Goal: Task Accomplishment & Management: Complete application form

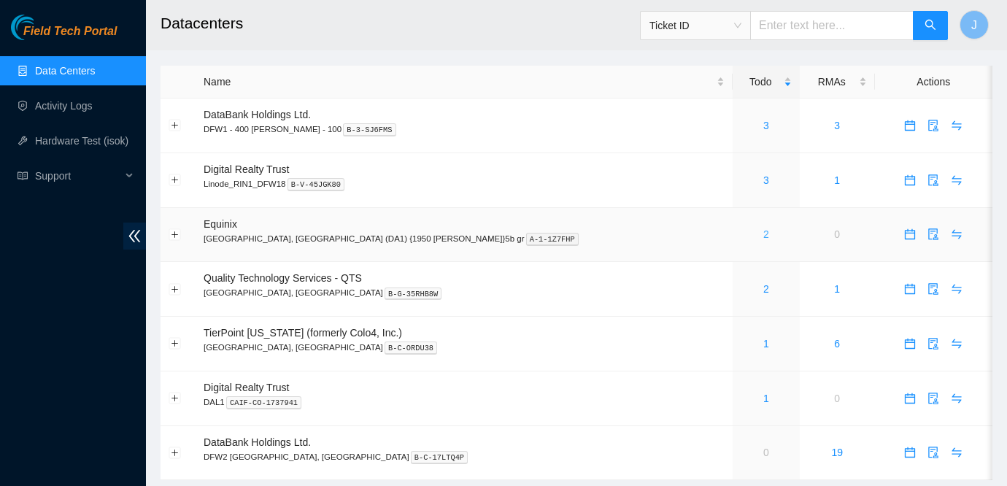
click at [764, 234] on link "2" at bounding box center [767, 235] width 6 height 12
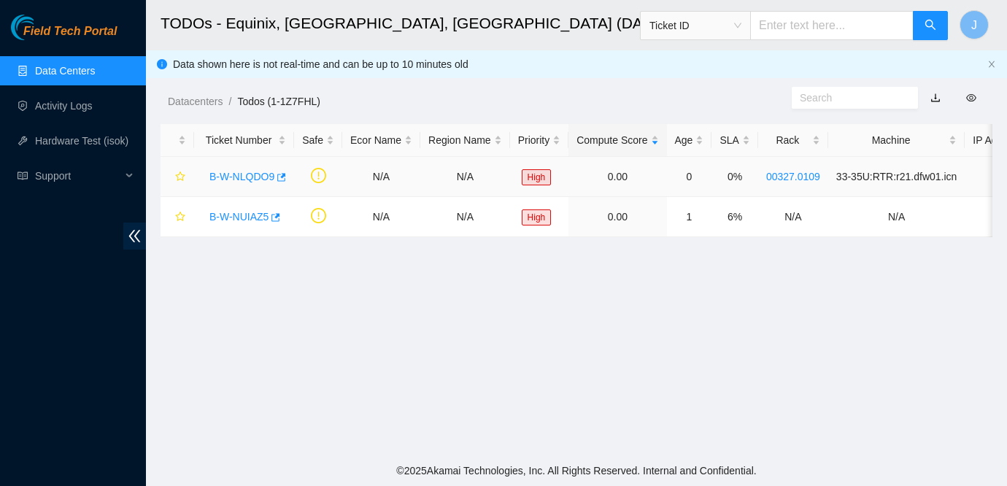
click at [225, 174] on link "B-W-NLQDO9" at bounding box center [242, 177] width 65 height 12
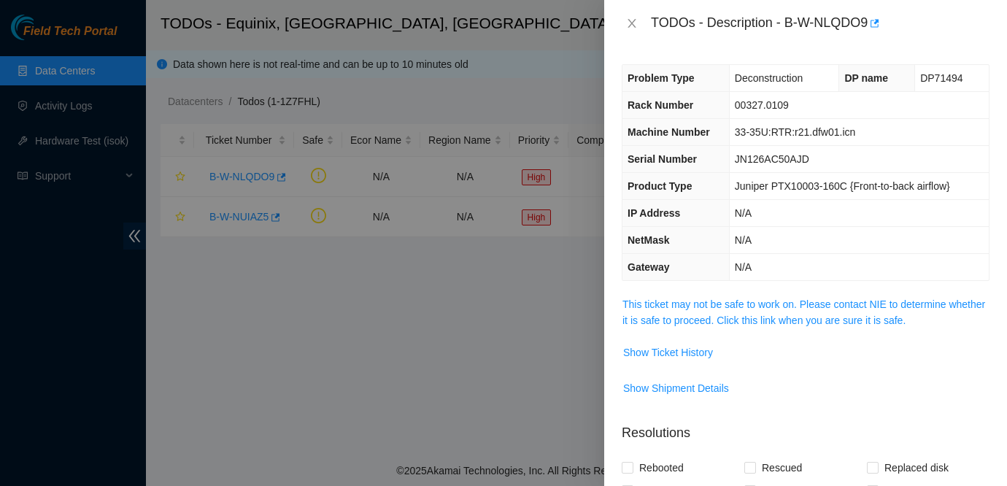
click at [709, 312] on span "This ticket may not be safe to work on. Please contact NIE to determine whether…" at bounding box center [806, 312] width 366 height 32
click at [712, 302] on link "This ticket may not be safe to work on. Please contact NIE to determine whether…" at bounding box center [804, 313] width 363 height 28
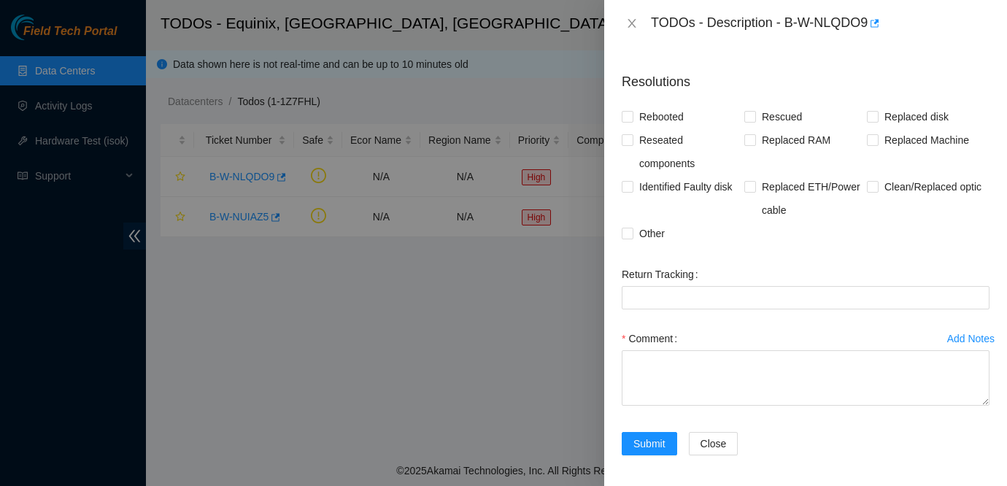
scroll to position [1279, 0]
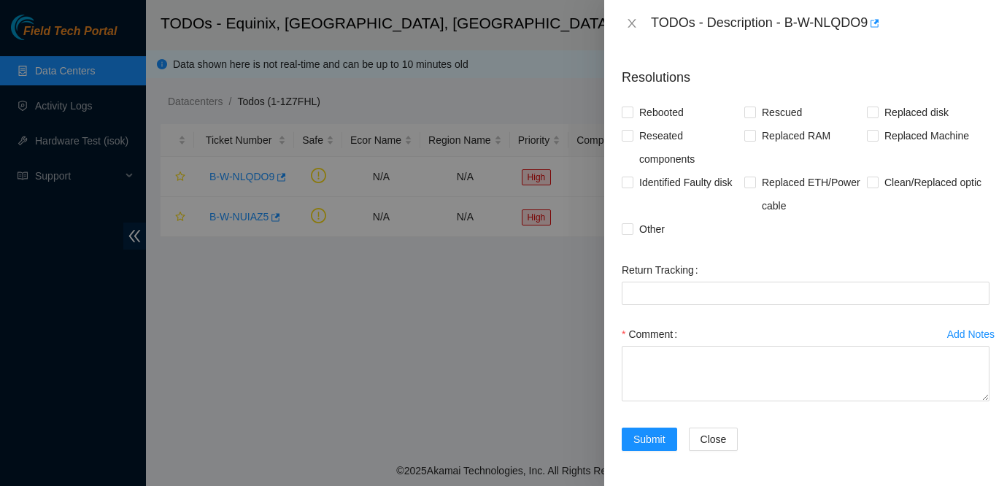
click at [568, 278] on div at bounding box center [503, 243] width 1007 height 486
click at [249, 220] on div at bounding box center [503, 243] width 1007 height 486
click at [633, 22] on icon "close" at bounding box center [632, 23] width 8 height 9
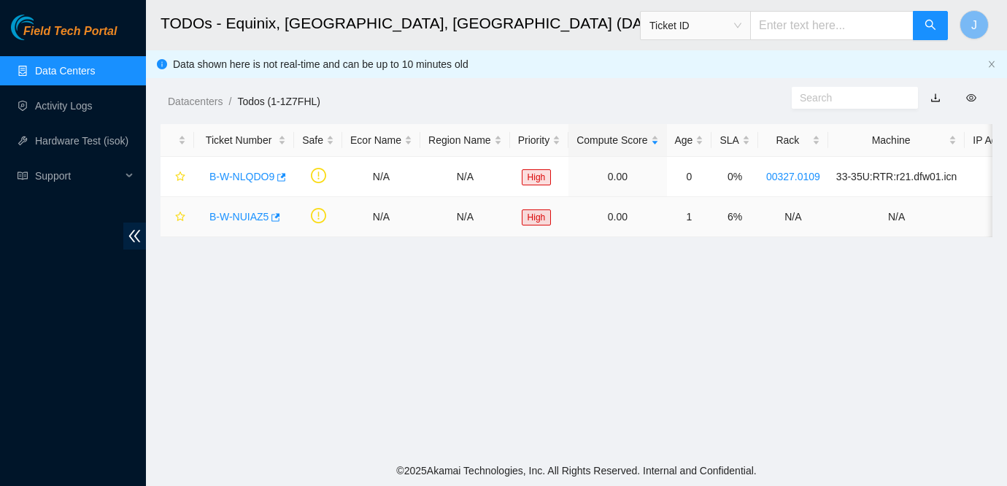
click at [234, 220] on link "B-W-NUIAZ5" at bounding box center [239, 217] width 59 height 12
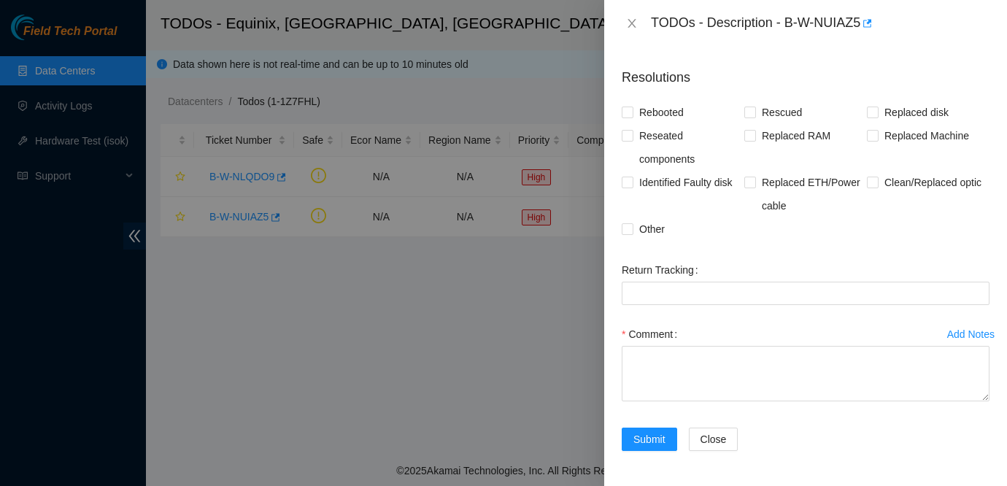
scroll to position [112, 0]
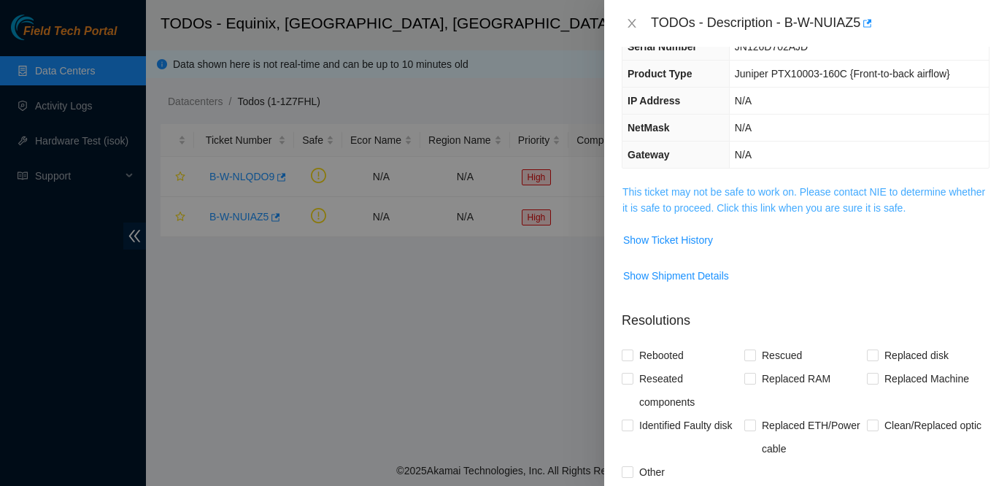
click at [858, 196] on link "This ticket may not be safe to work on. Please contact NIE to determine whether…" at bounding box center [804, 200] width 363 height 28
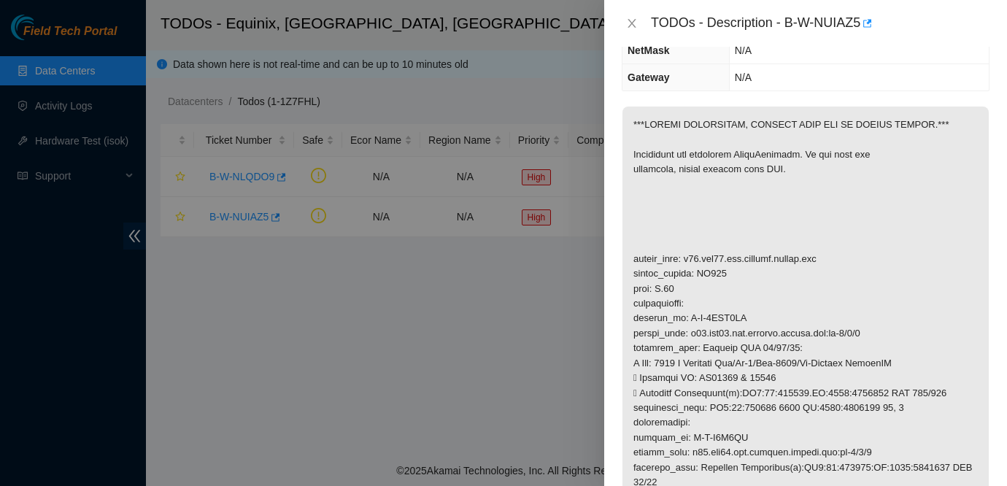
scroll to position [139, 0]
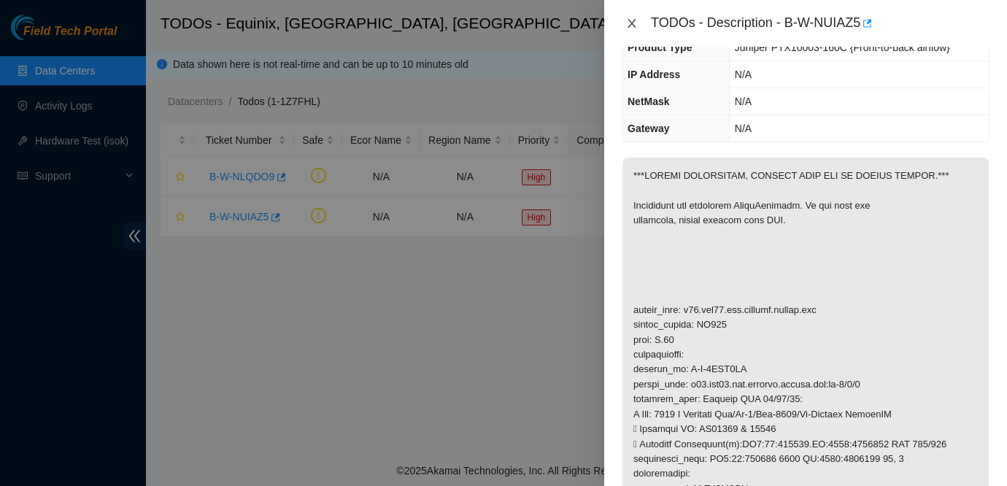
click at [629, 26] on icon "close" at bounding box center [632, 23] width 8 height 9
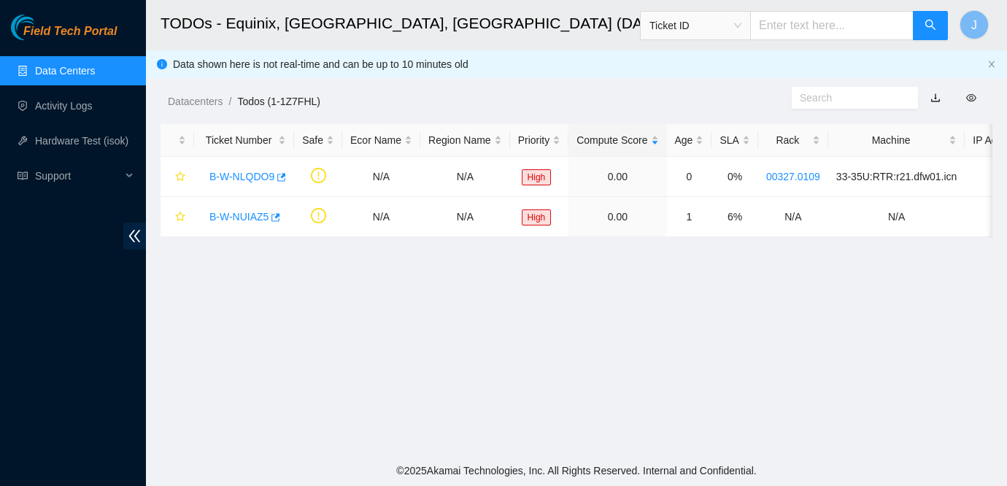
scroll to position [187, 0]
click at [95, 71] on link "Data Centers" at bounding box center [65, 71] width 60 height 12
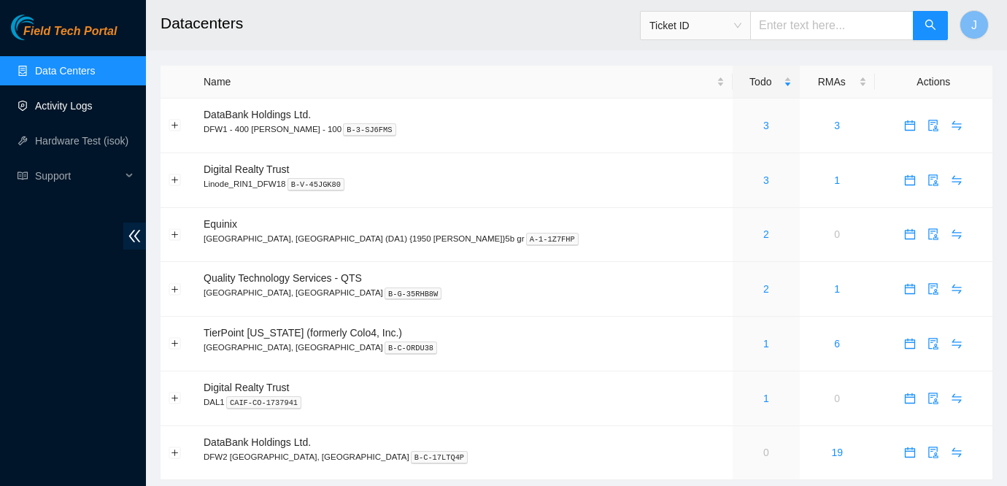
click at [93, 112] on link "Activity Logs" at bounding box center [64, 106] width 58 height 12
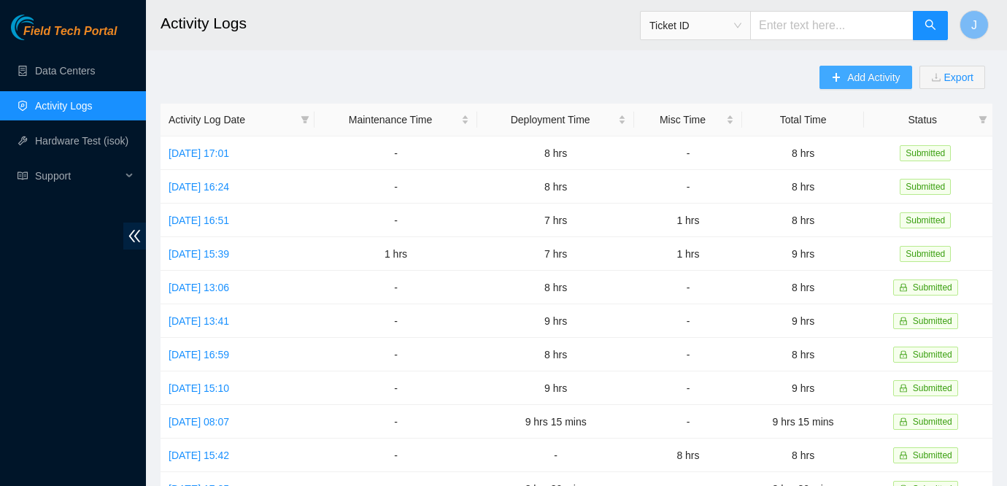
click at [864, 74] on span "Add Activity" at bounding box center [874, 77] width 53 height 16
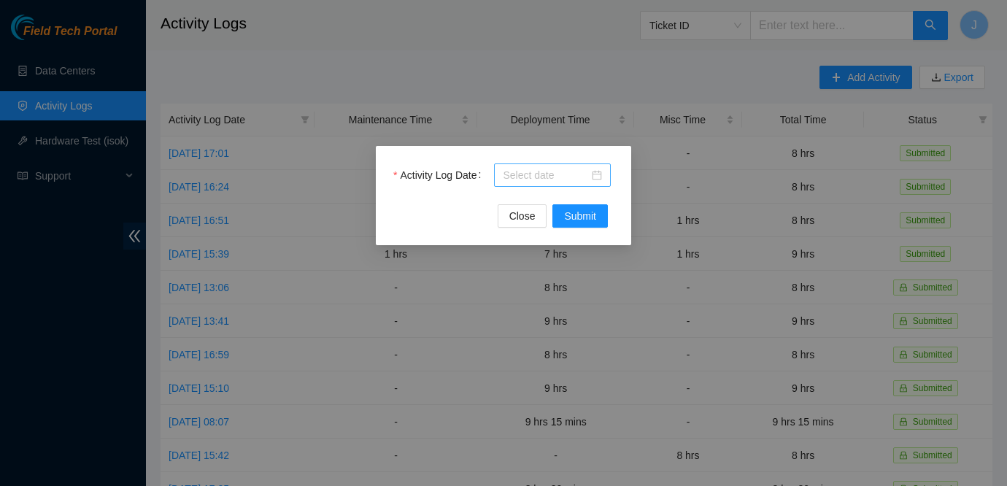
click at [597, 176] on div at bounding box center [552, 175] width 99 height 16
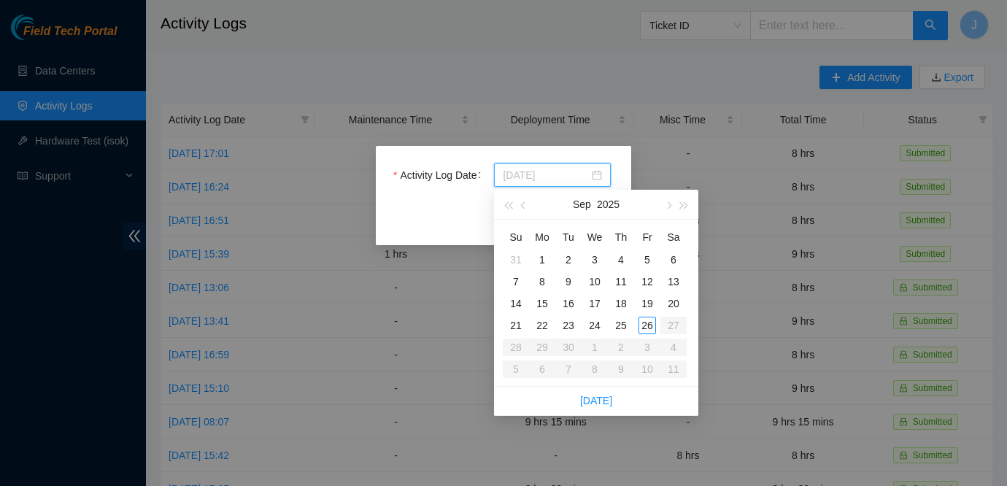
type input "[DATE]"
click at [651, 323] on div "26" at bounding box center [648, 326] width 18 height 18
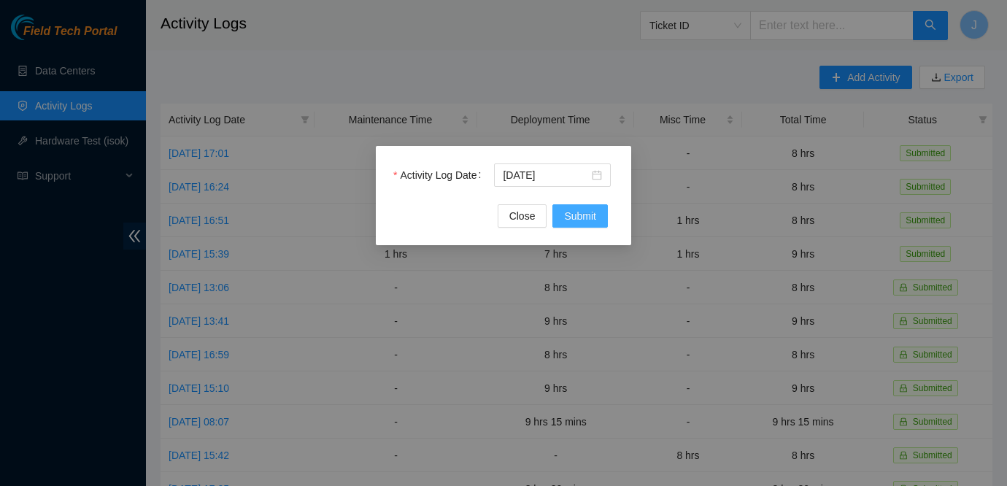
click at [590, 215] on span "Submit" at bounding box center [580, 216] width 32 height 16
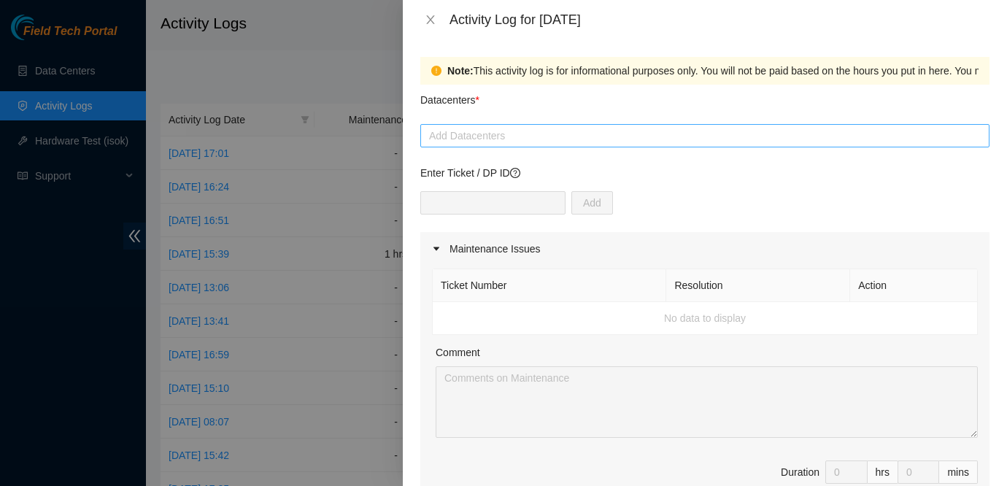
click at [562, 136] on div at bounding box center [705, 136] width 562 height 18
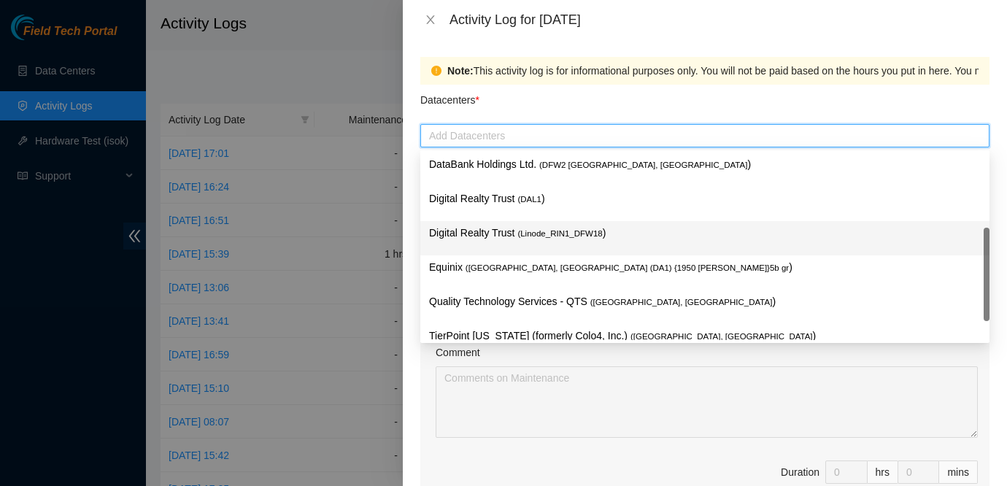
scroll to position [47, 0]
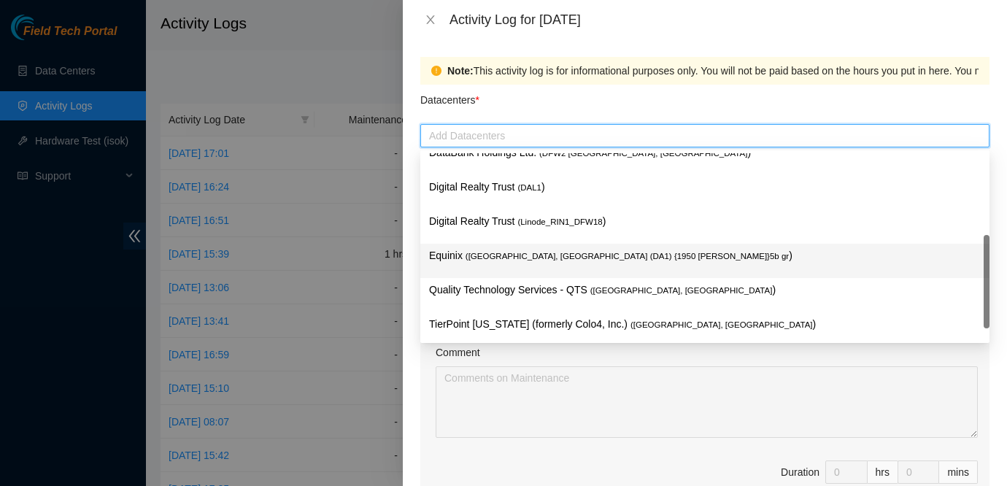
click at [560, 261] on p "Equinix ( [GEOGRAPHIC_DATA], [GEOGRAPHIC_DATA] (DA1) {1950 [PERSON_NAME]}5b gr )" at bounding box center [705, 255] width 552 height 17
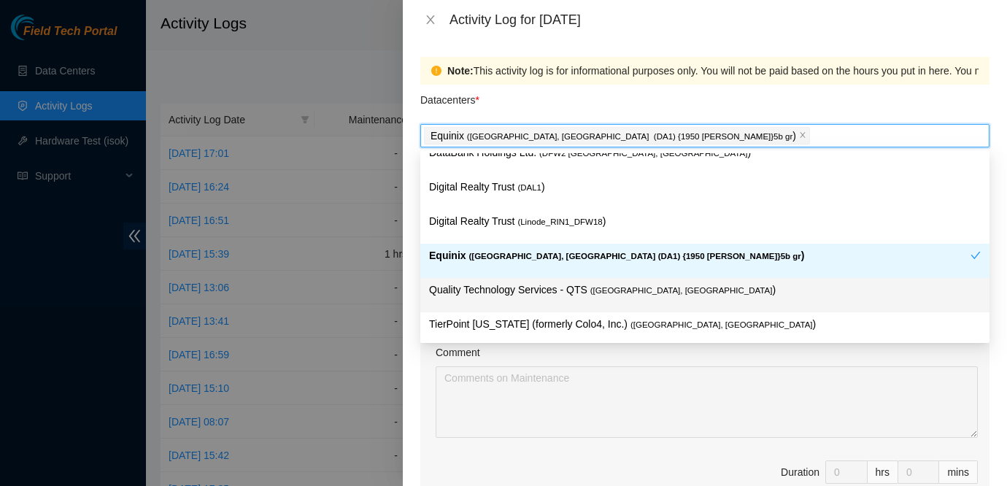
click at [522, 288] on p "Quality Technology Services - QTS ( [GEOGRAPHIC_DATA], [GEOGRAPHIC_DATA] )" at bounding box center [705, 290] width 552 height 17
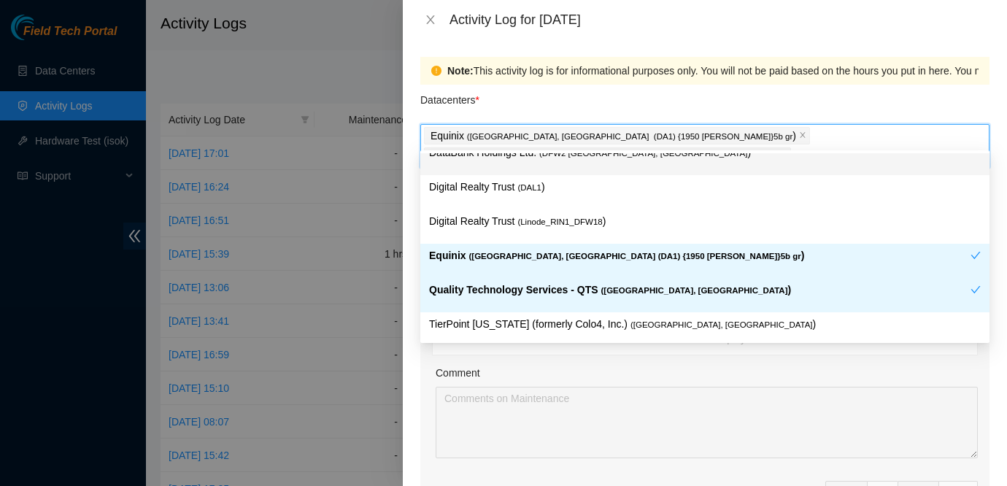
click at [680, 101] on div "Datacenters *" at bounding box center [705, 104] width 569 height 39
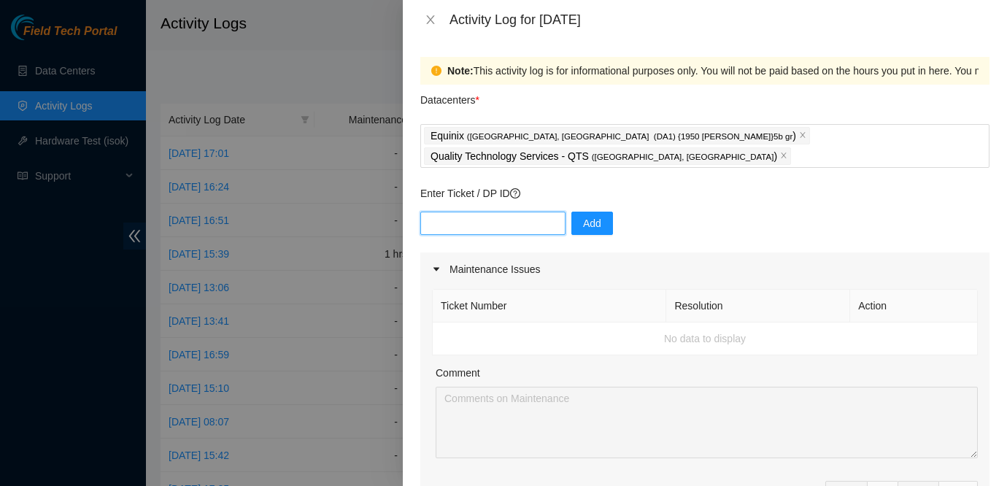
click at [520, 212] on input "text" at bounding box center [493, 223] width 145 height 23
click at [953, 331] on td "No data to display" at bounding box center [705, 339] width 545 height 33
click at [512, 212] on input "DP6" at bounding box center [493, 223] width 145 height 23
type input "DP62928"
click at [594, 212] on button "Add" at bounding box center [593, 223] width 42 height 23
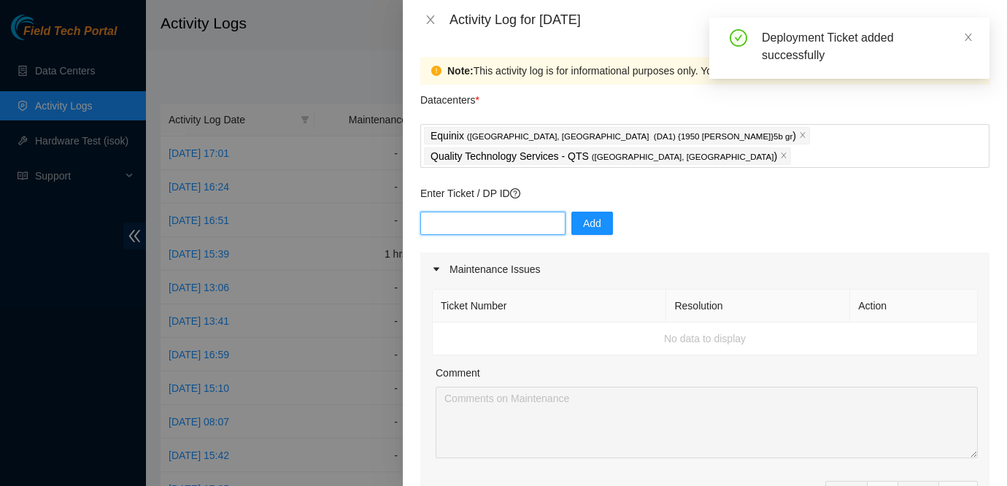
click at [495, 212] on input "text" at bounding box center [493, 223] width 145 height 23
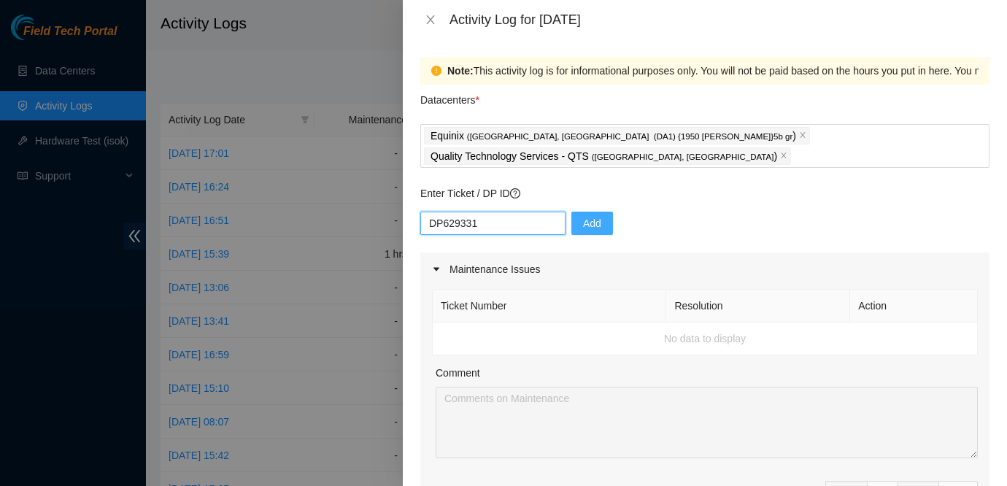
type input "DP629331"
click at [583, 215] on span "Add" at bounding box center [592, 223] width 18 height 16
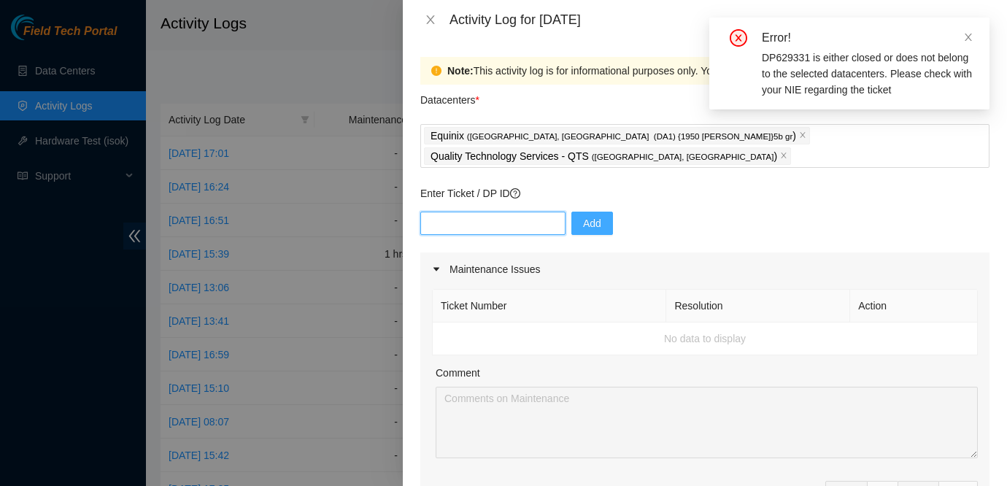
click at [469, 212] on input "text" at bounding box center [493, 223] width 145 height 23
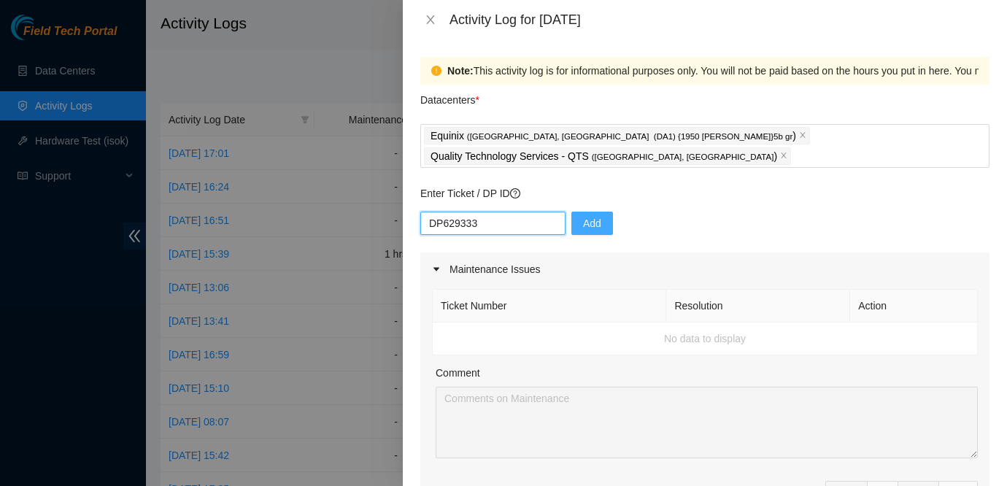
type input "DP629333"
click at [583, 215] on span "Add" at bounding box center [592, 223] width 18 height 16
click at [506, 212] on input "text" at bounding box center [493, 223] width 145 height 23
type input "DP62933"
click at [591, 212] on button "Add" at bounding box center [593, 223] width 42 height 23
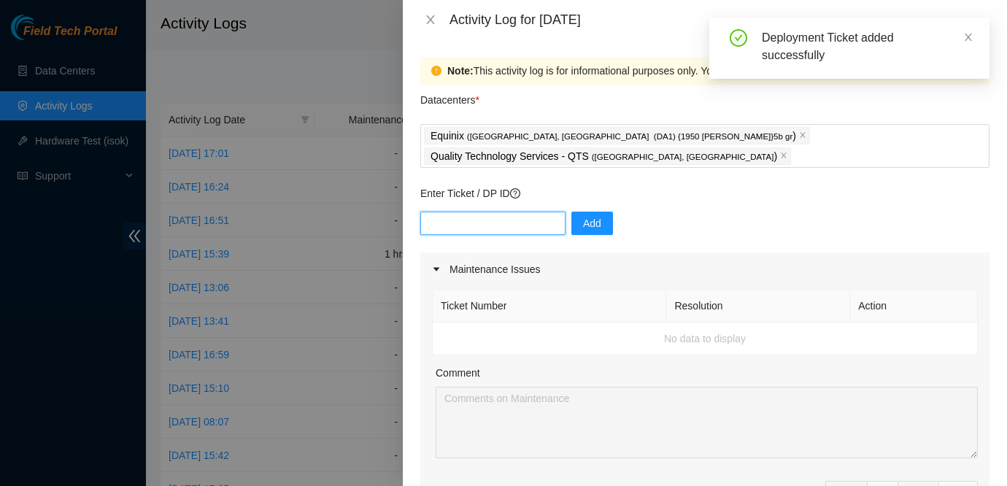
click at [489, 212] on input "text" at bounding box center [493, 223] width 145 height 23
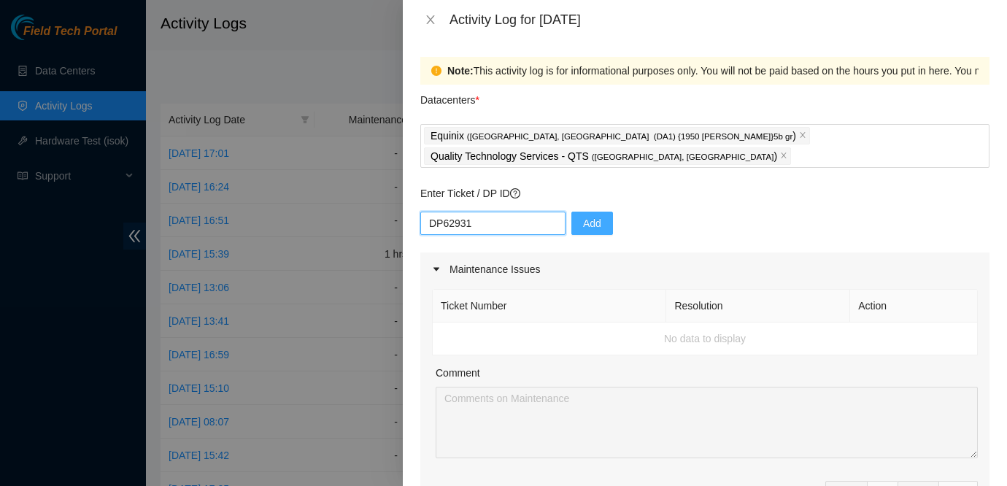
type input "DP62931"
click at [583, 215] on span "Add" at bounding box center [592, 223] width 18 height 16
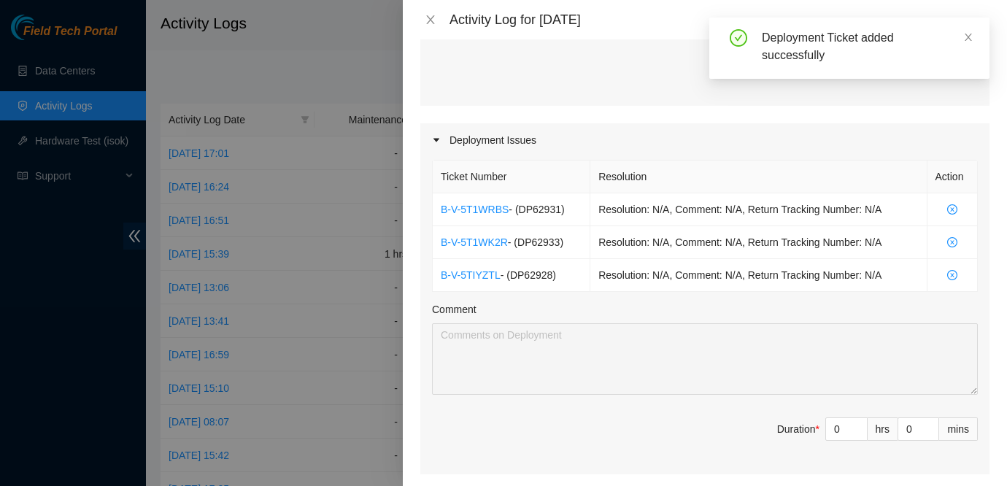
scroll to position [427, 0]
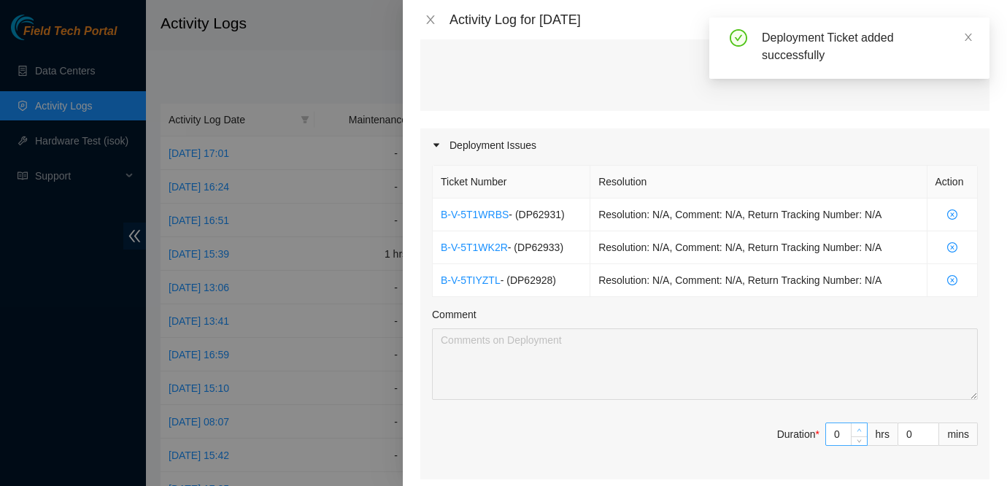
type input "1"
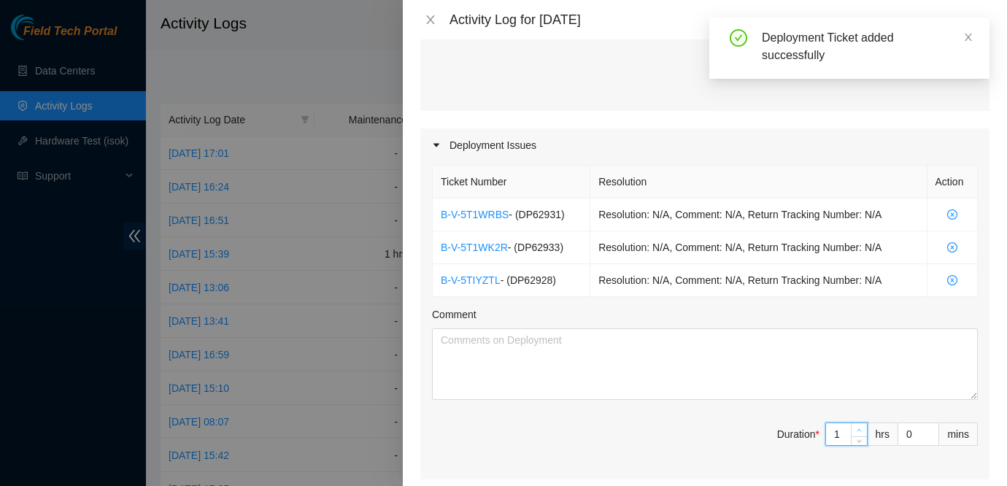
click at [857, 428] on icon "up" at bounding box center [859, 430] width 5 height 5
type input "2"
click at [857, 428] on icon "up" at bounding box center [859, 430] width 5 height 5
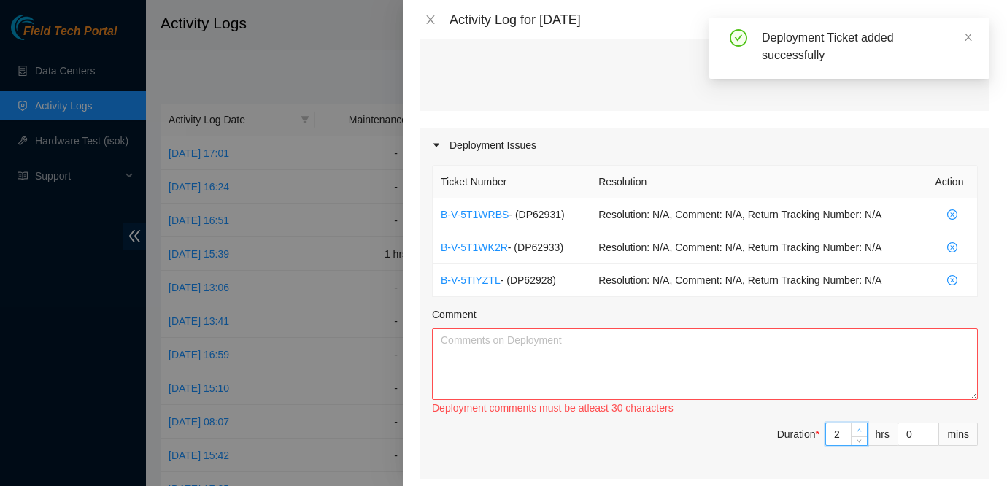
type input "3"
click at [857, 428] on icon "up" at bounding box center [859, 430] width 5 height 5
type input "4"
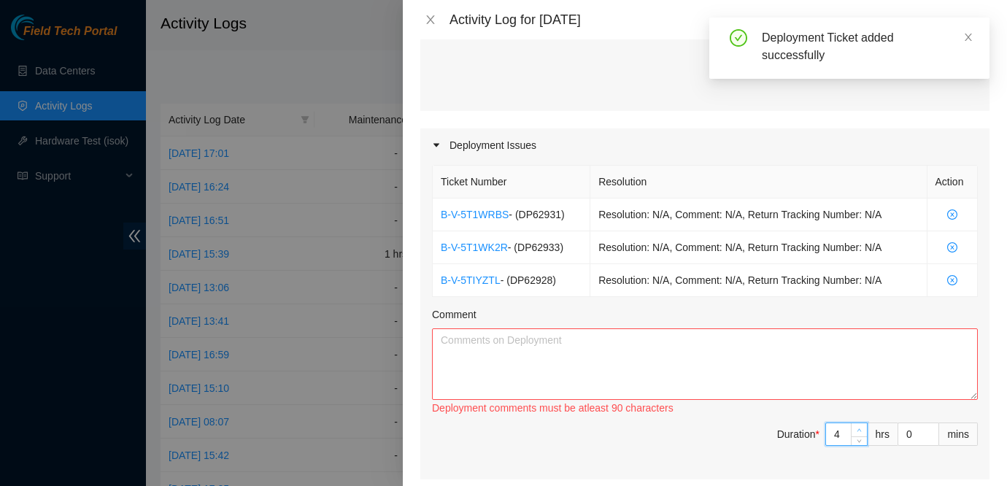
type input "5"
click at [857, 428] on icon "up" at bounding box center [859, 430] width 5 height 5
type input "6"
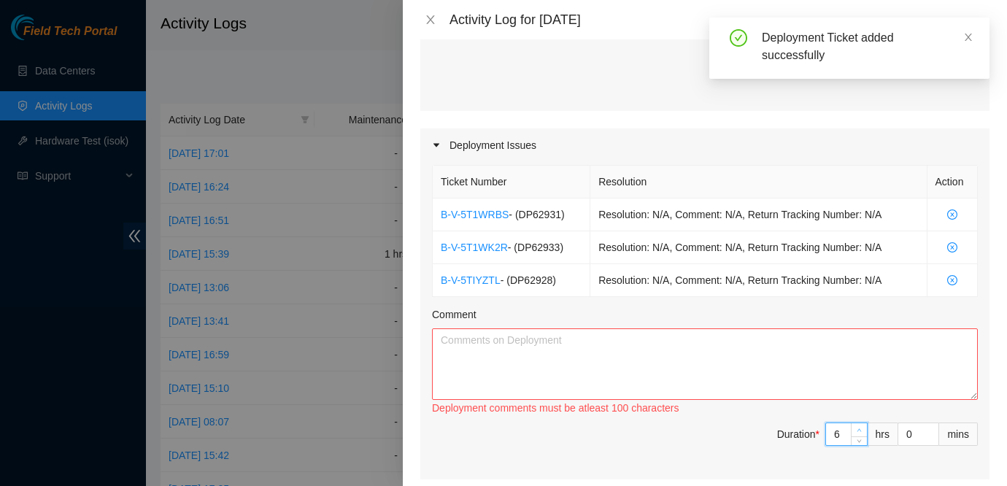
click at [857, 428] on icon "up" at bounding box center [859, 430] width 5 height 5
type input "7"
click at [857, 428] on icon "up" at bounding box center [859, 430] width 5 height 5
type input "8"
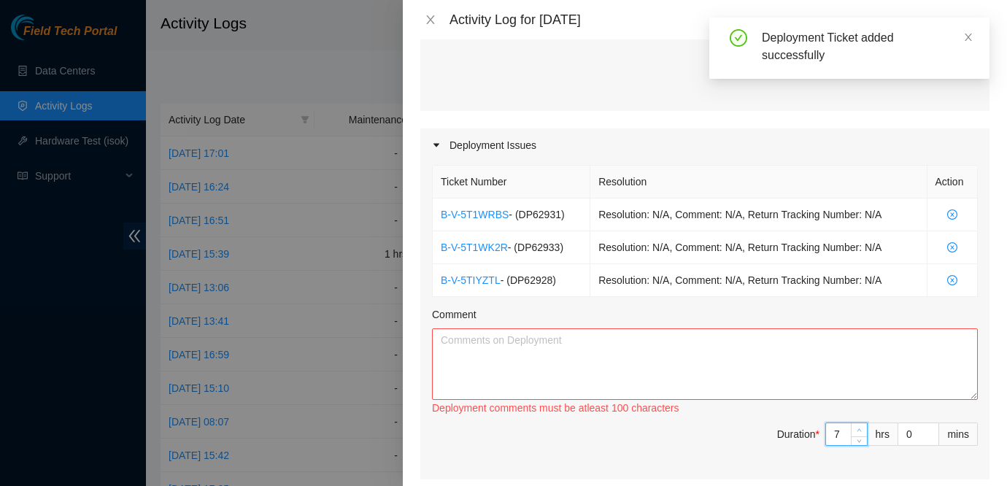
type input "8"
click at [857, 428] on icon "up" at bounding box center [859, 430] width 5 height 5
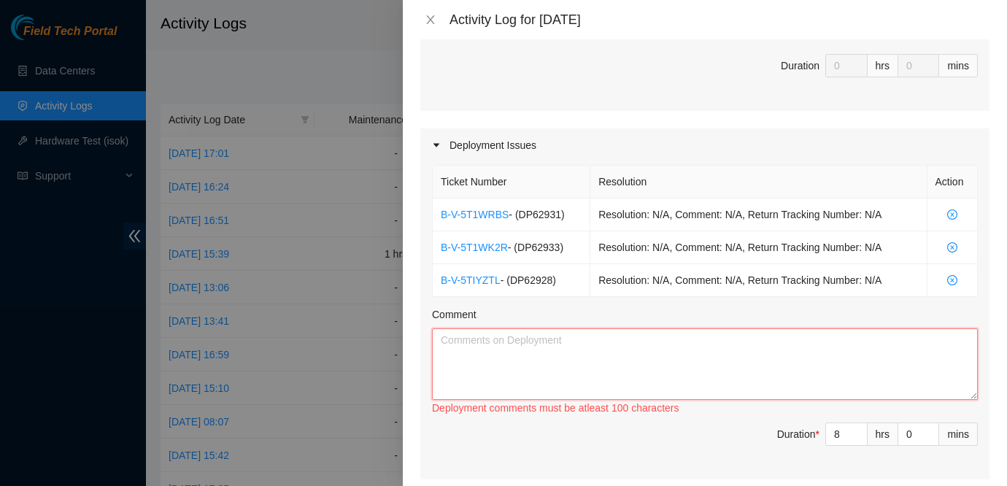
click at [743, 329] on textarea "Comment" at bounding box center [705, 365] width 546 height 72
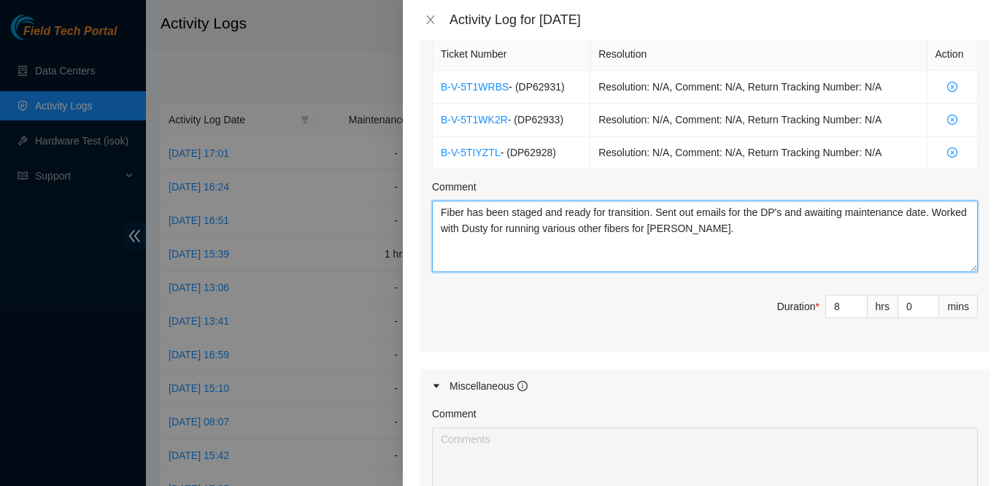
scroll to position [782, 0]
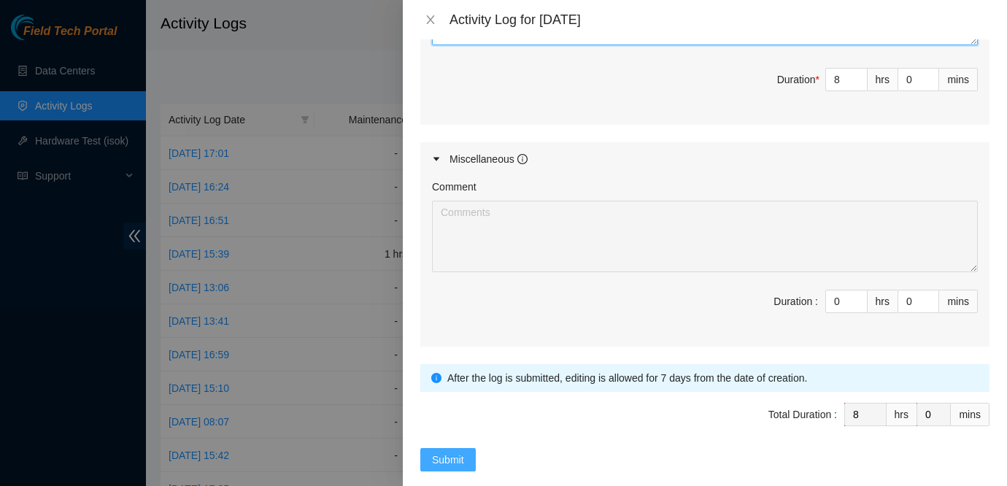
type textarea "Fiber has been staged and ready for transition. Sent out emails for the DP's an…"
click at [451, 452] on span "Submit" at bounding box center [448, 460] width 32 height 16
